Goal: Task Accomplishment & Management: Understand process/instructions

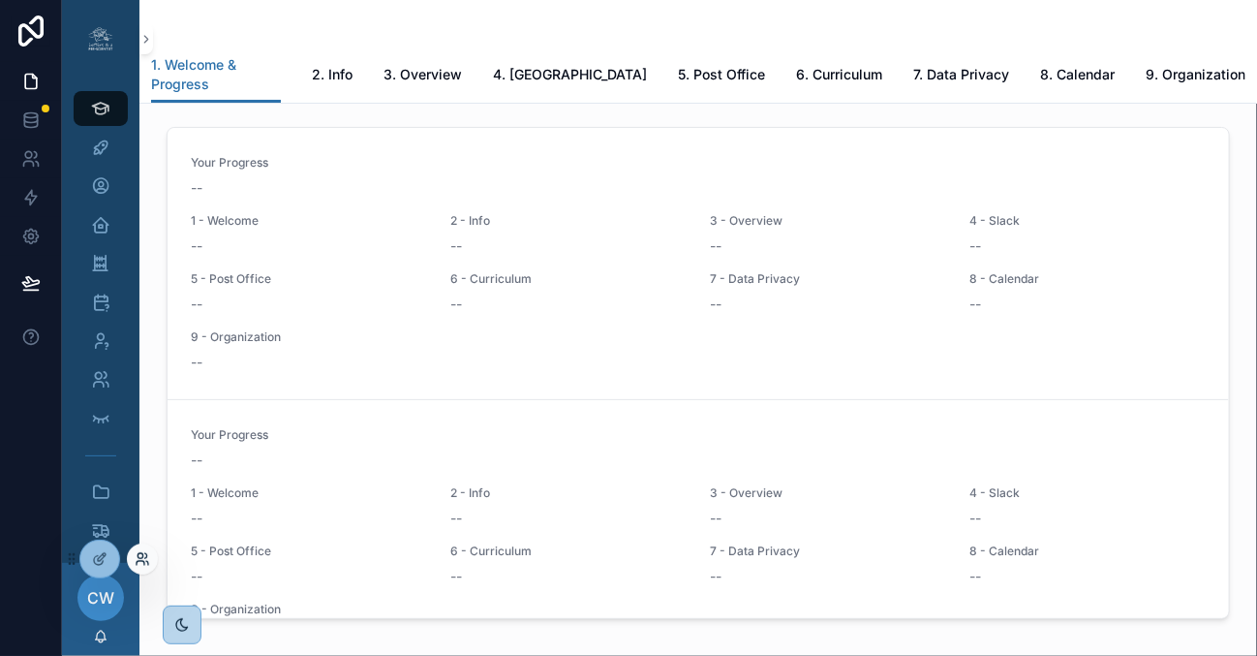
click at [141, 558] on icon at bounding box center [142, 558] width 15 height 15
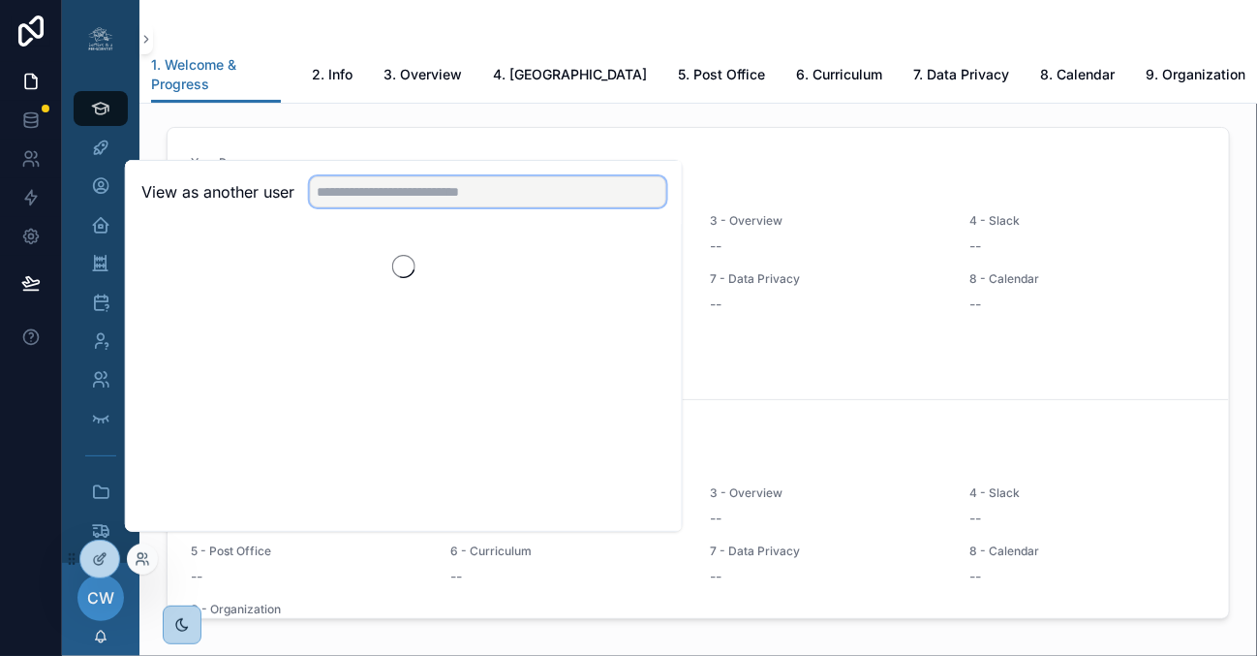
click at [343, 207] on input "text" at bounding box center [488, 191] width 356 height 31
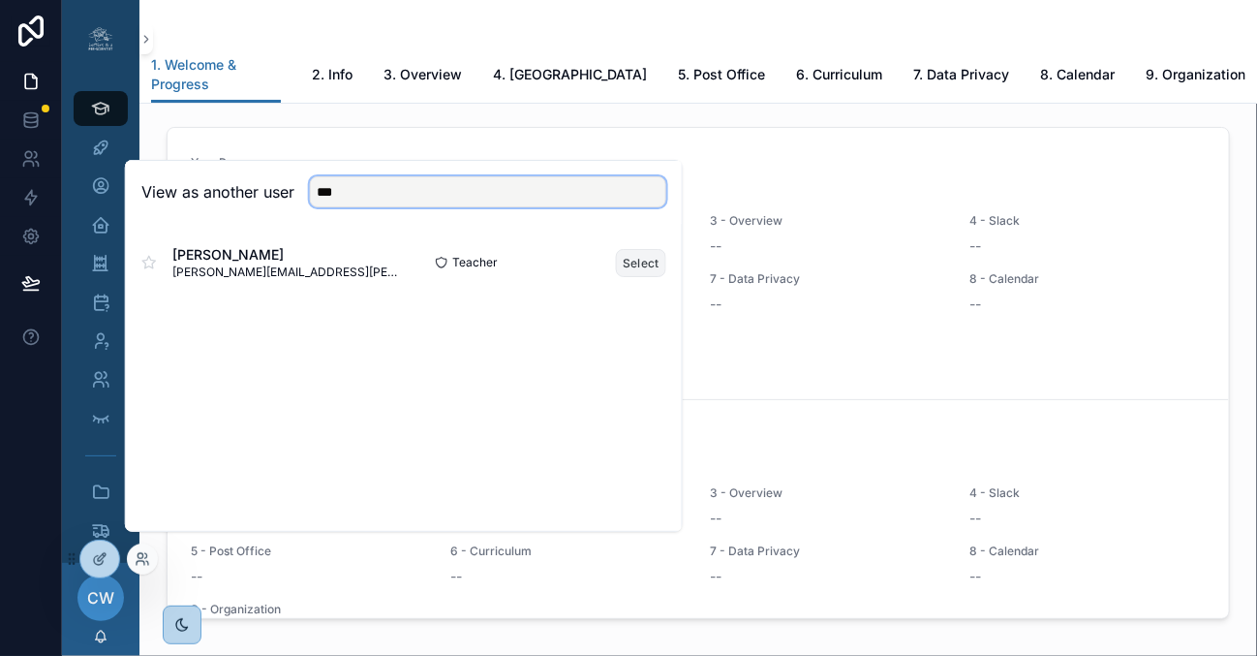
type input "***"
click at [647, 277] on button "Select" at bounding box center [641, 263] width 50 height 28
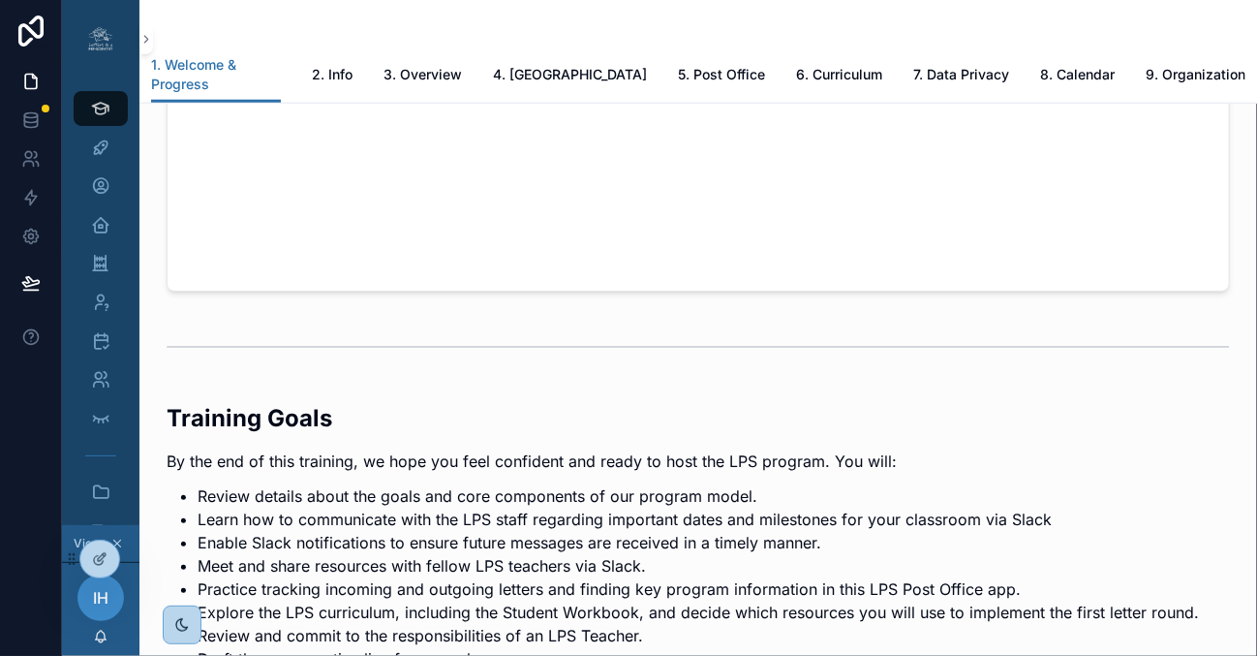
scroll to position [808, 0]
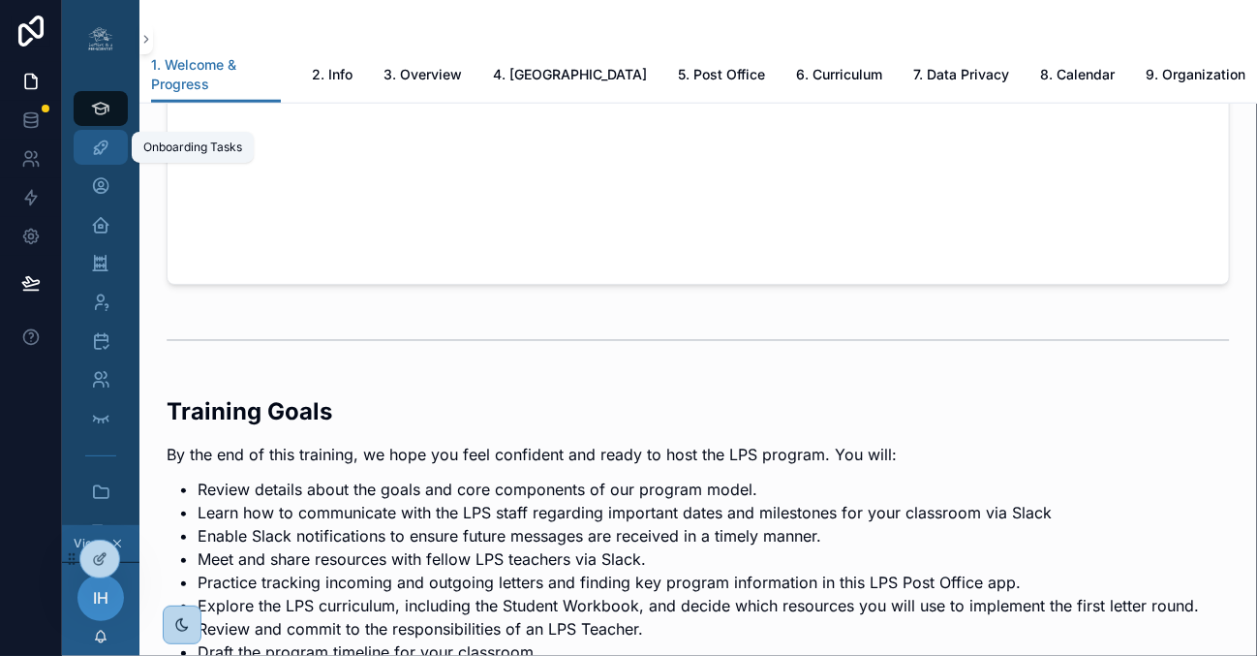
click at [99, 153] on icon "scrollable content" at bounding box center [100, 146] width 19 height 19
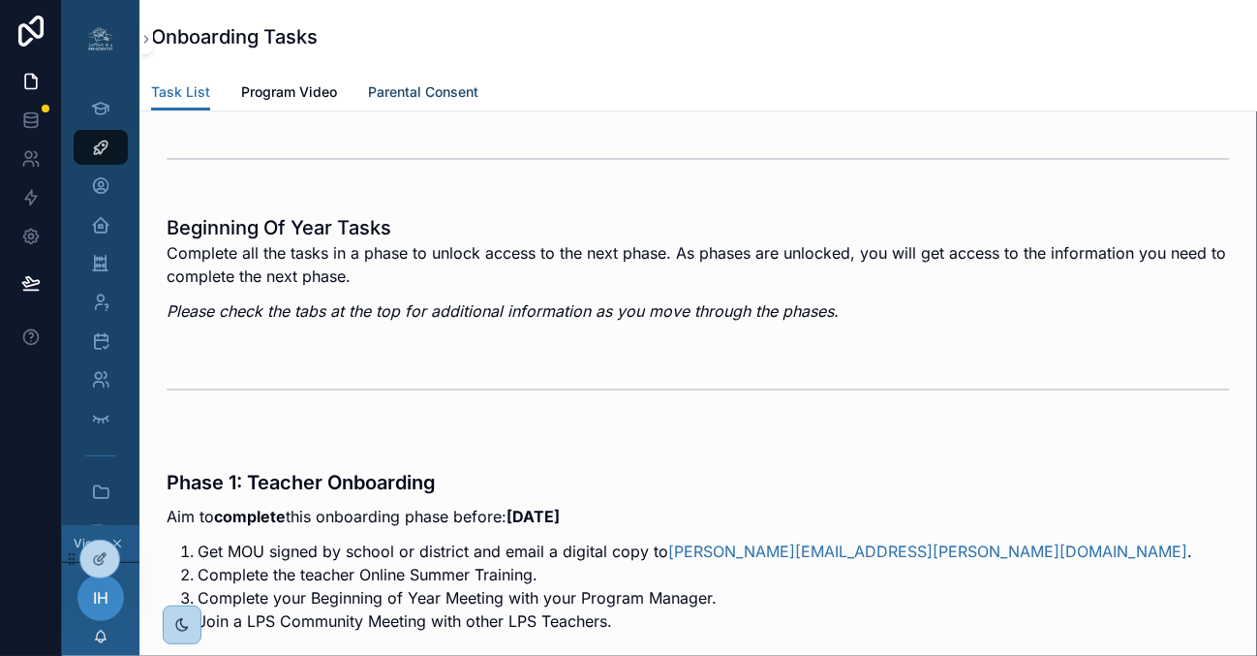
click at [461, 107] on link "Parental Consent" at bounding box center [423, 94] width 110 height 39
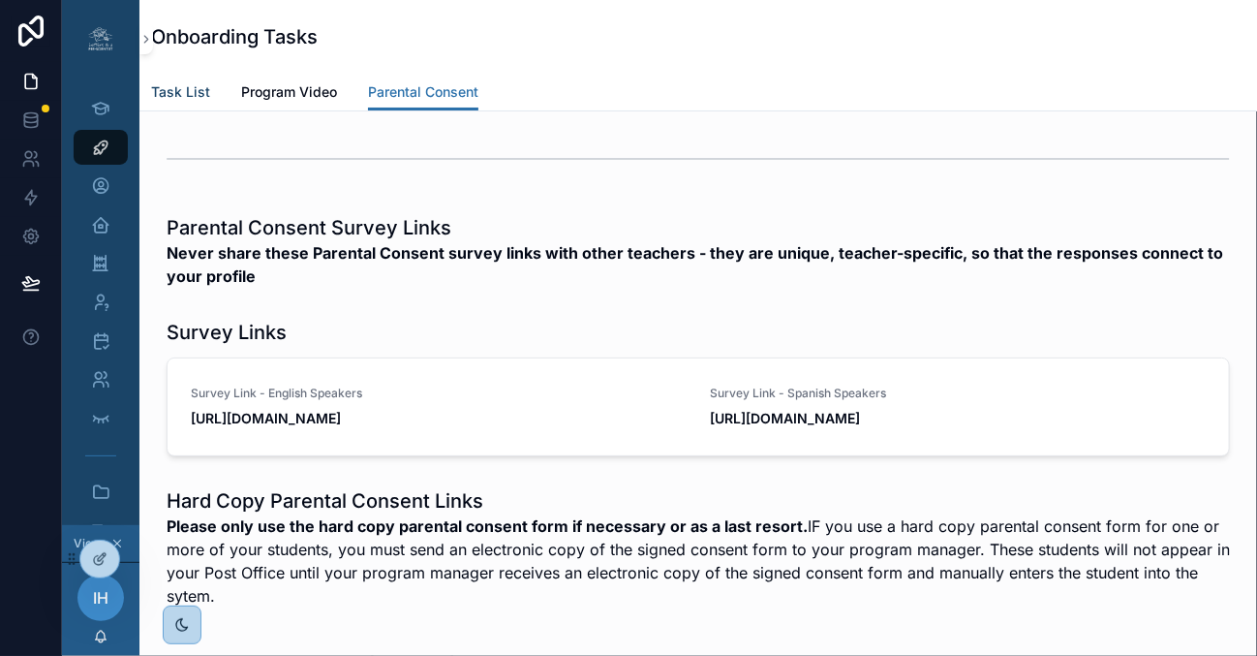
click at [198, 93] on span "Task List" at bounding box center [180, 91] width 59 height 19
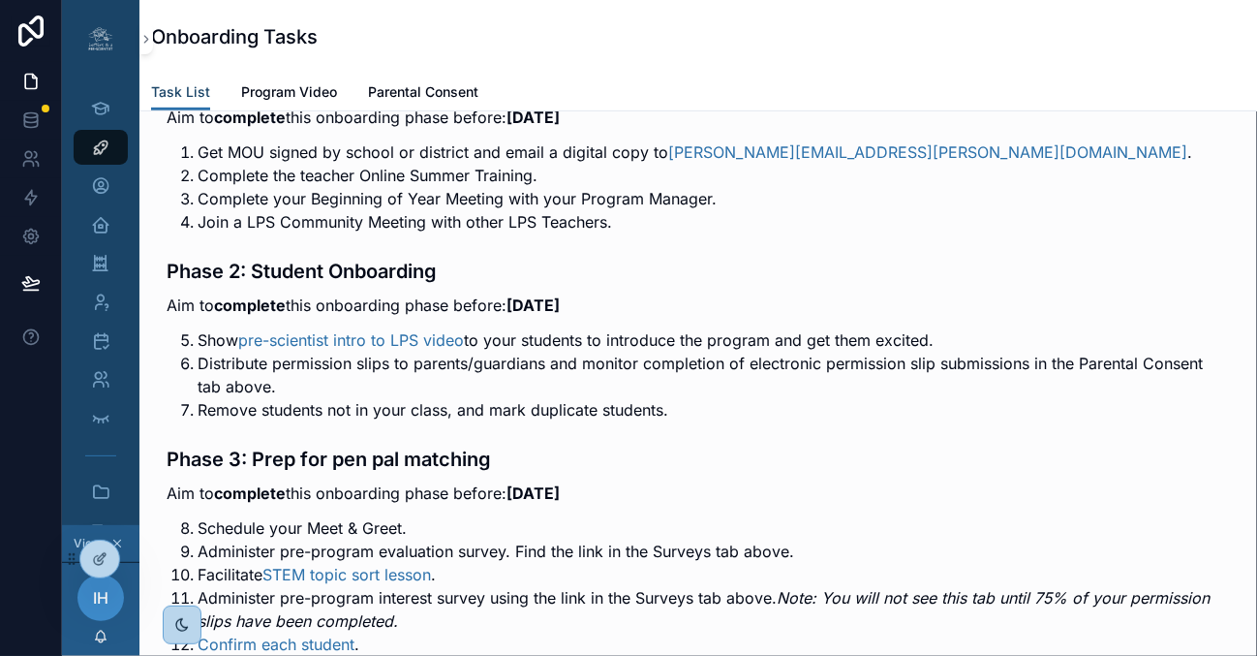
scroll to position [401, 0]
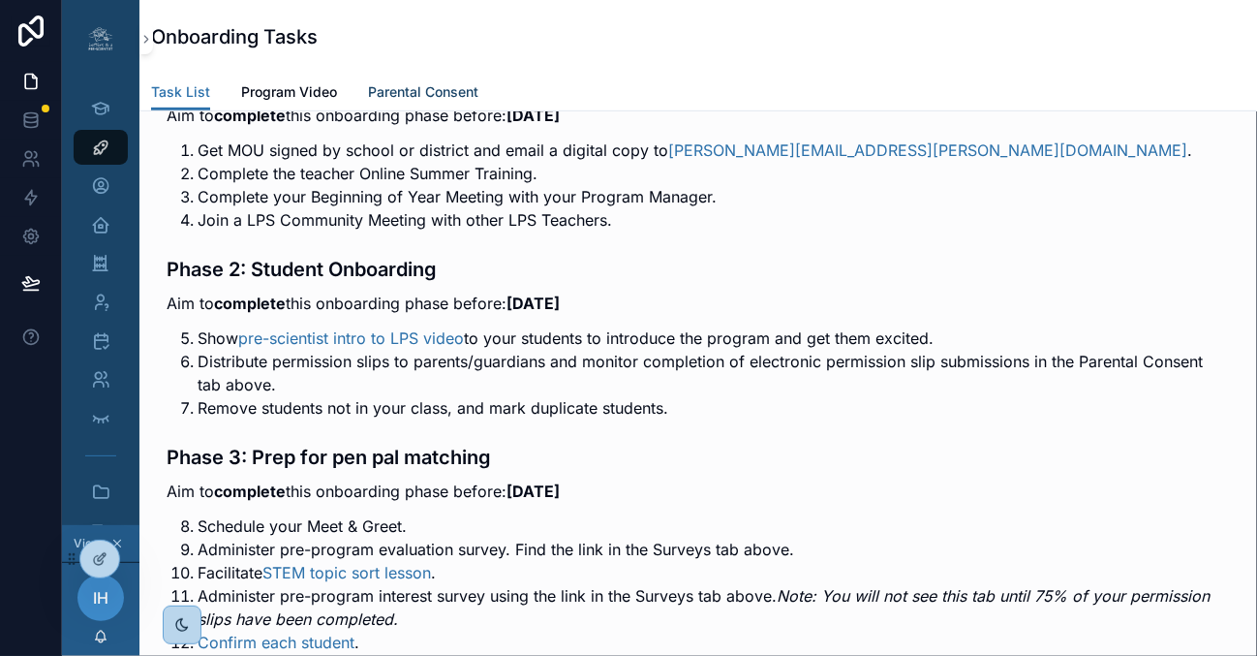
click at [419, 88] on span "Parental Consent" at bounding box center [423, 91] width 110 height 19
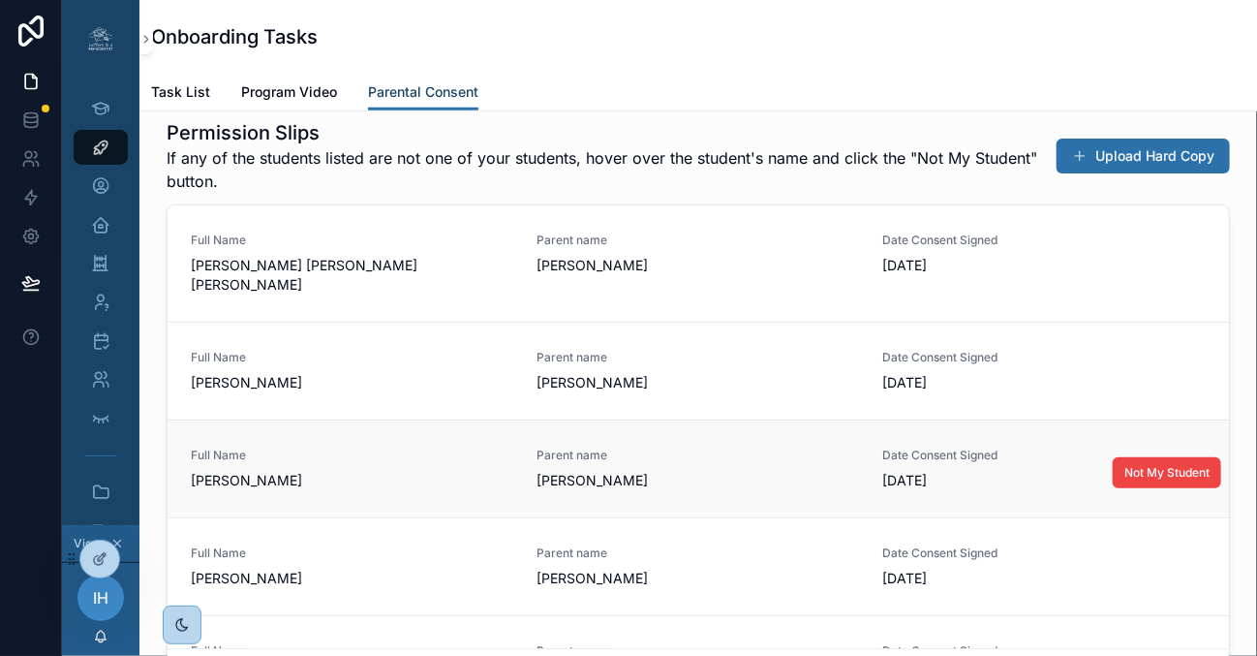
scroll to position [523, 0]
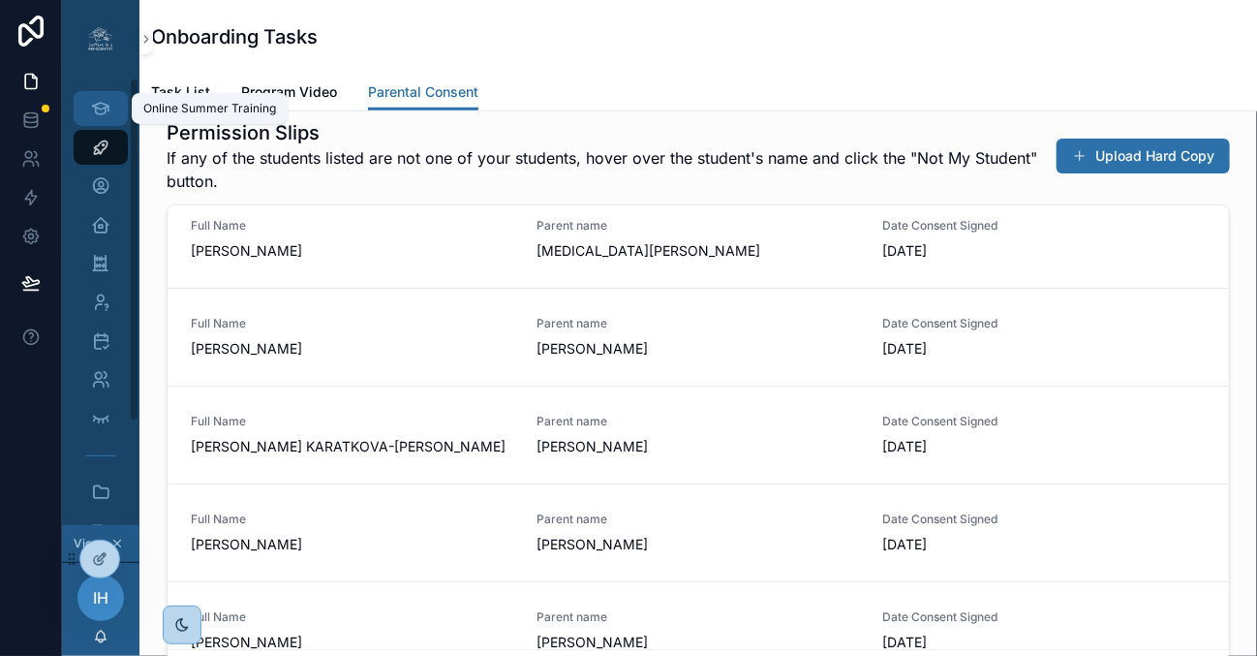
click at [111, 115] on div "Online Summer Training" at bounding box center [100, 108] width 31 height 31
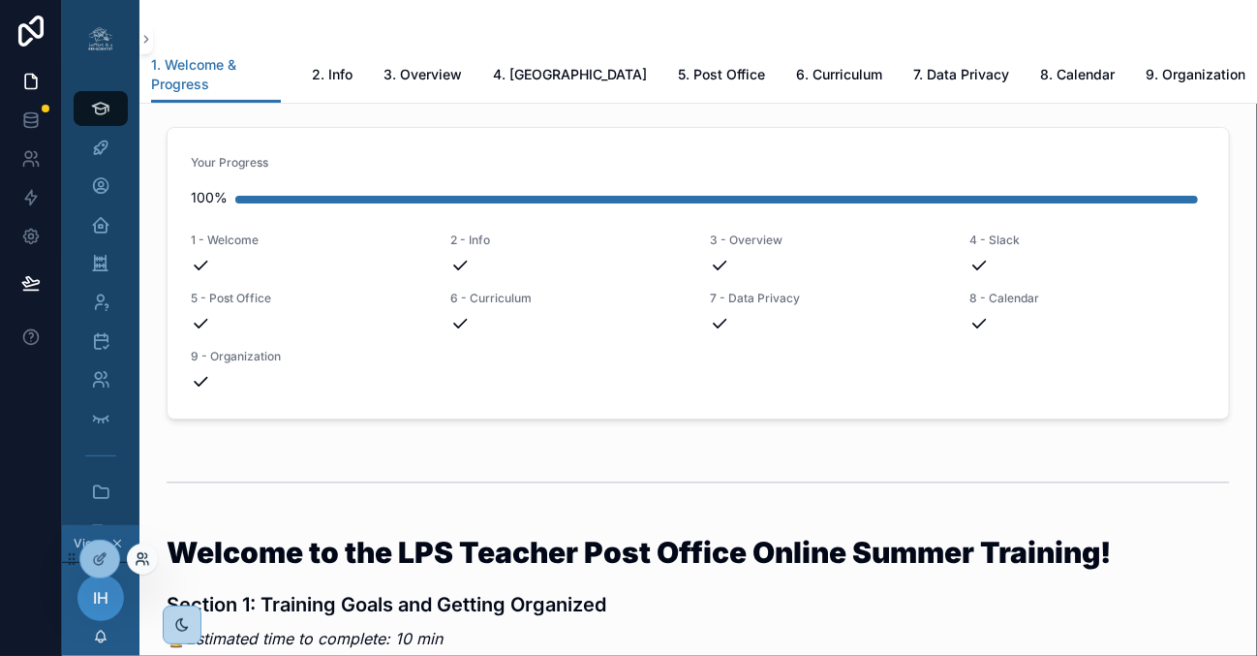
click at [140, 563] on icon at bounding box center [142, 558] width 15 height 15
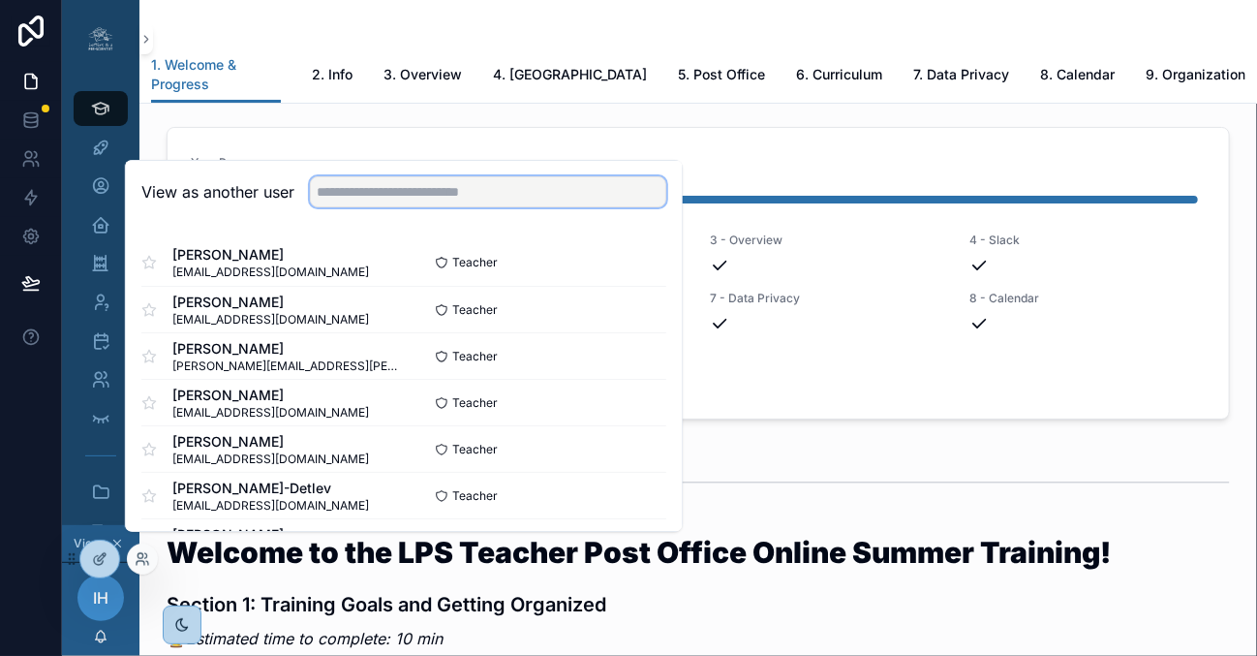
click at [343, 198] on input "text" at bounding box center [488, 191] width 356 height 31
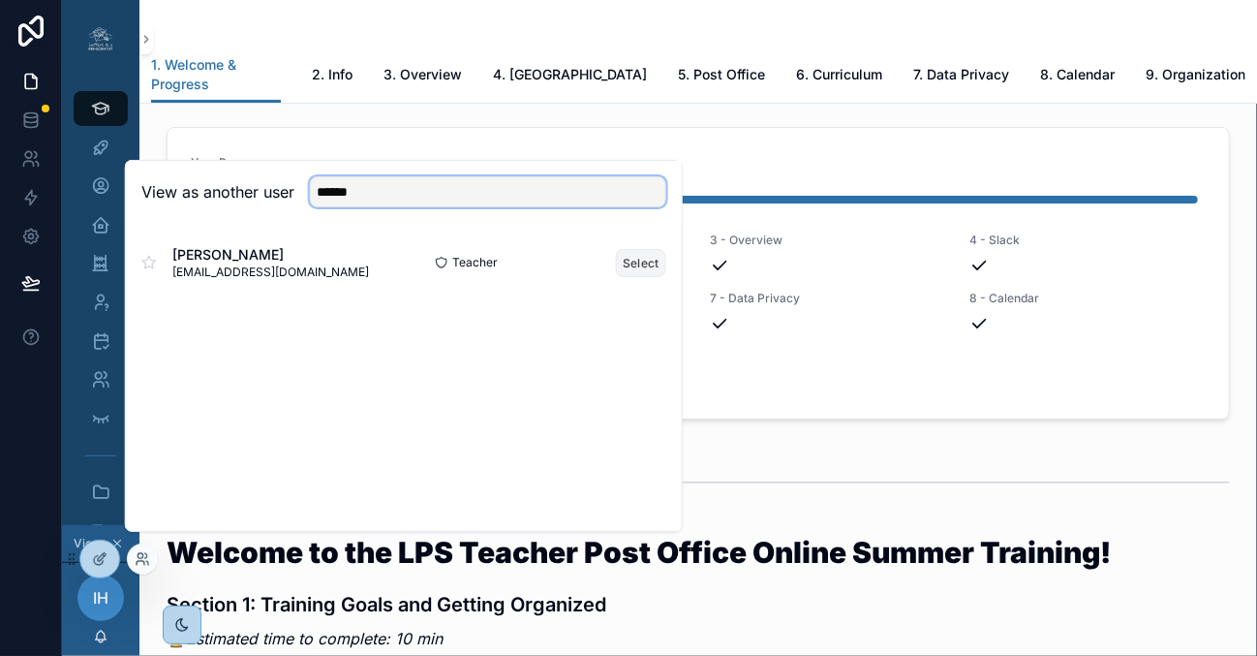
type input "******"
click at [636, 274] on button "Select" at bounding box center [641, 263] width 50 height 28
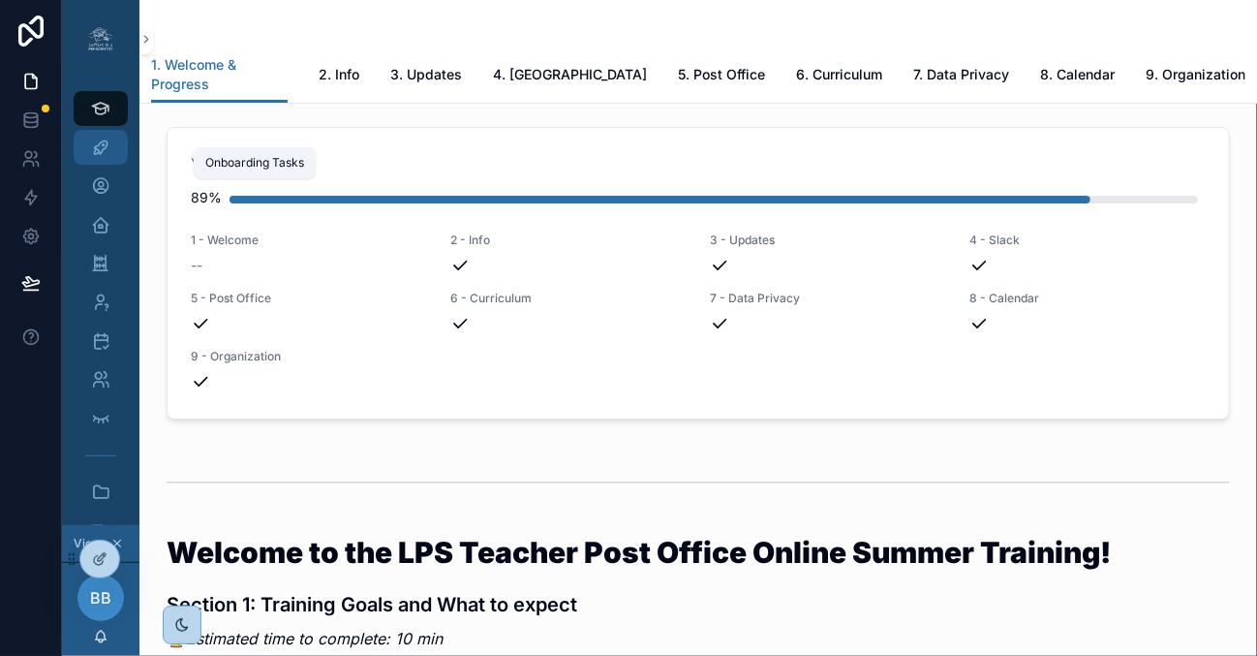
click at [111, 145] on div "Onboarding Tasks" at bounding box center [100, 147] width 31 height 31
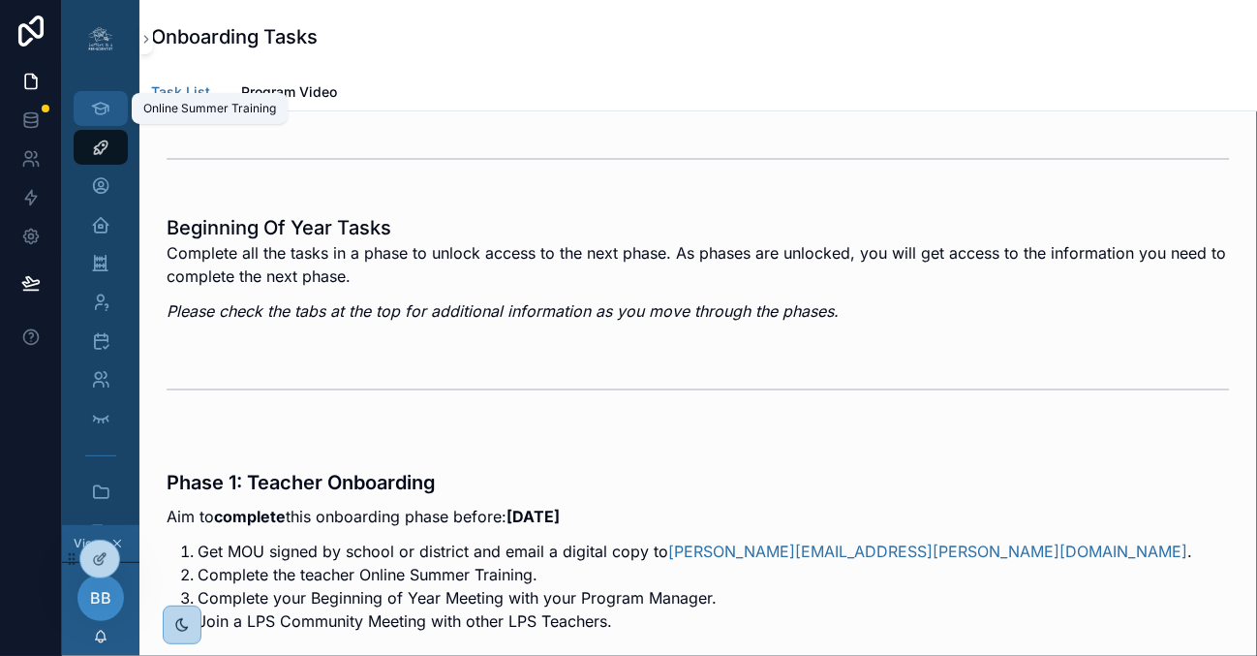
click at [110, 115] on div "Online Summer Training" at bounding box center [100, 108] width 31 height 31
